Goal: Navigation & Orientation: Find specific page/section

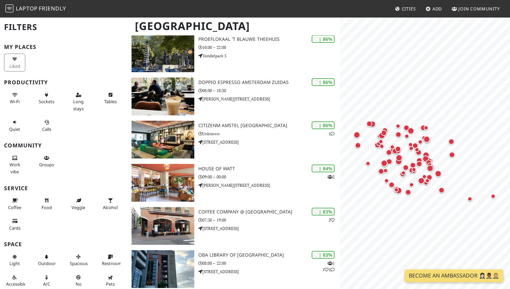
scroll to position [433, 0]
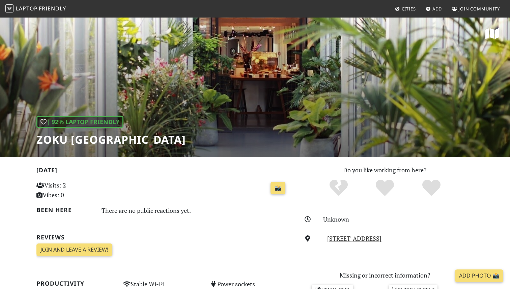
scroll to position [6, 0]
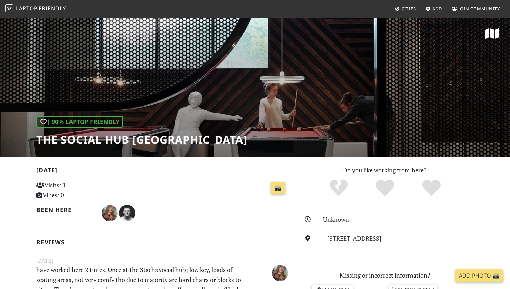
click at [140, 144] on h1 "The Social Hub [GEOGRAPHIC_DATA]" at bounding box center [141, 139] width 211 height 13
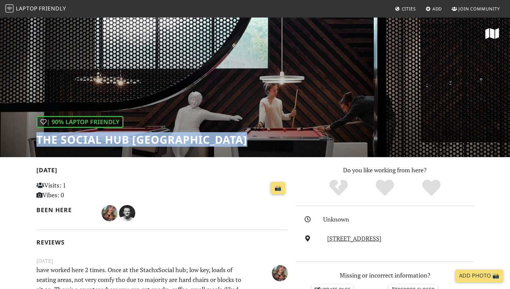
click at [140, 144] on h1 "The Social Hub [GEOGRAPHIC_DATA]" at bounding box center [141, 139] width 211 height 13
copy div "The Social Hub [GEOGRAPHIC_DATA]"
